Goal: Navigation & Orientation: Find specific page/section

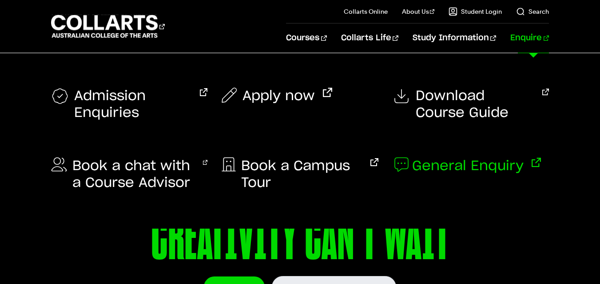
click at [469, 169] on span "General Enquiry" at bounding box center [467, 166] width 111 height 17
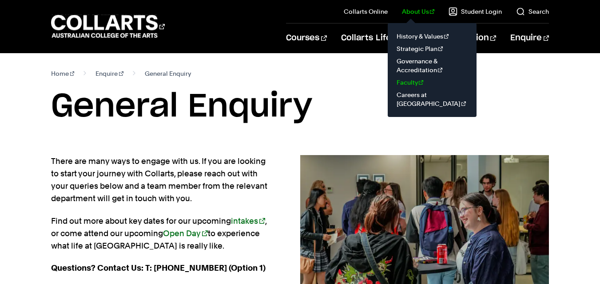
click at [410, 85] on link "Faculty" at bounding box center [431, 82] width 75 height 12
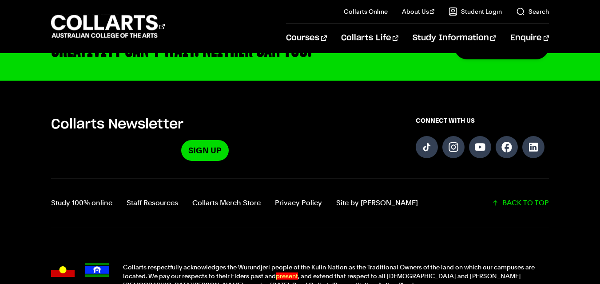
scroll to position [3207, 0]
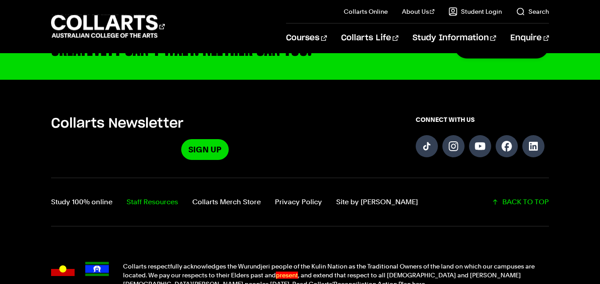
click at [158, 196] on link "Staff Resources" at bounding box center [151, 202] width 51 height 12
